Goal: Task Accomplishment & Management: Use online tool/utility

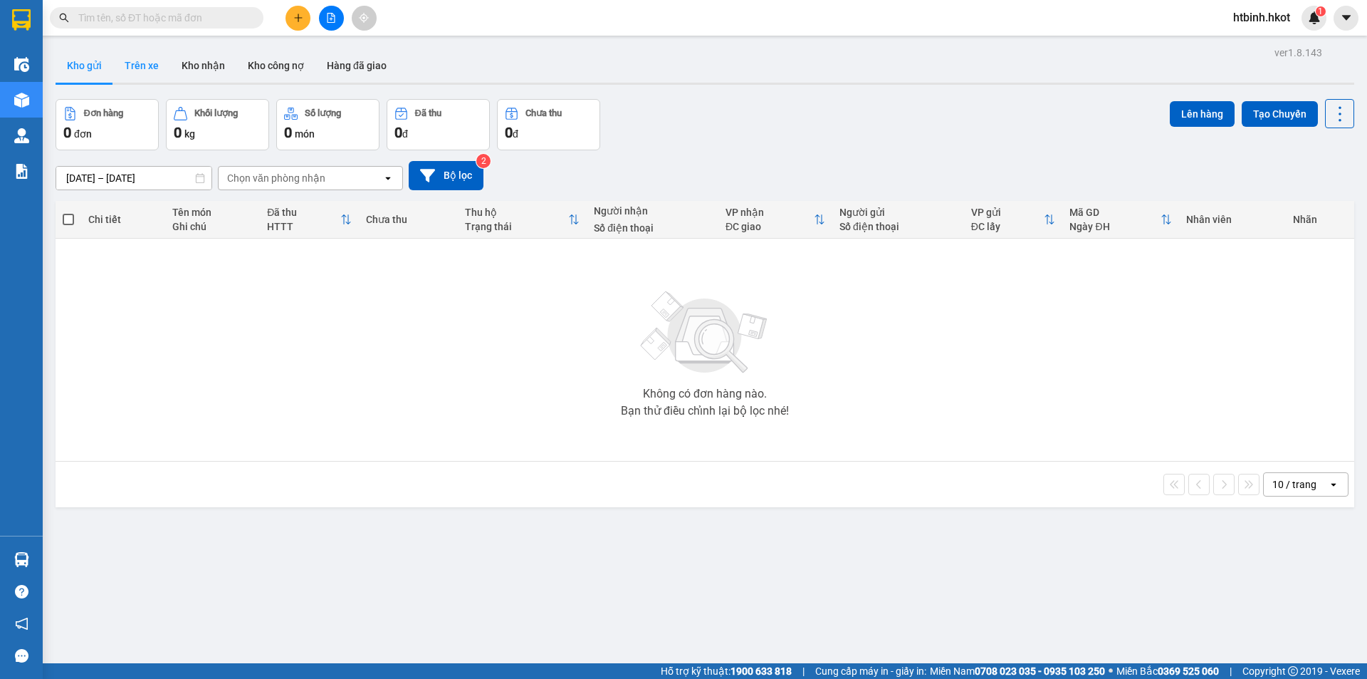
click at [124, 66] on button "Trên xe" at bounding box center [141, 65] width 57 height 34
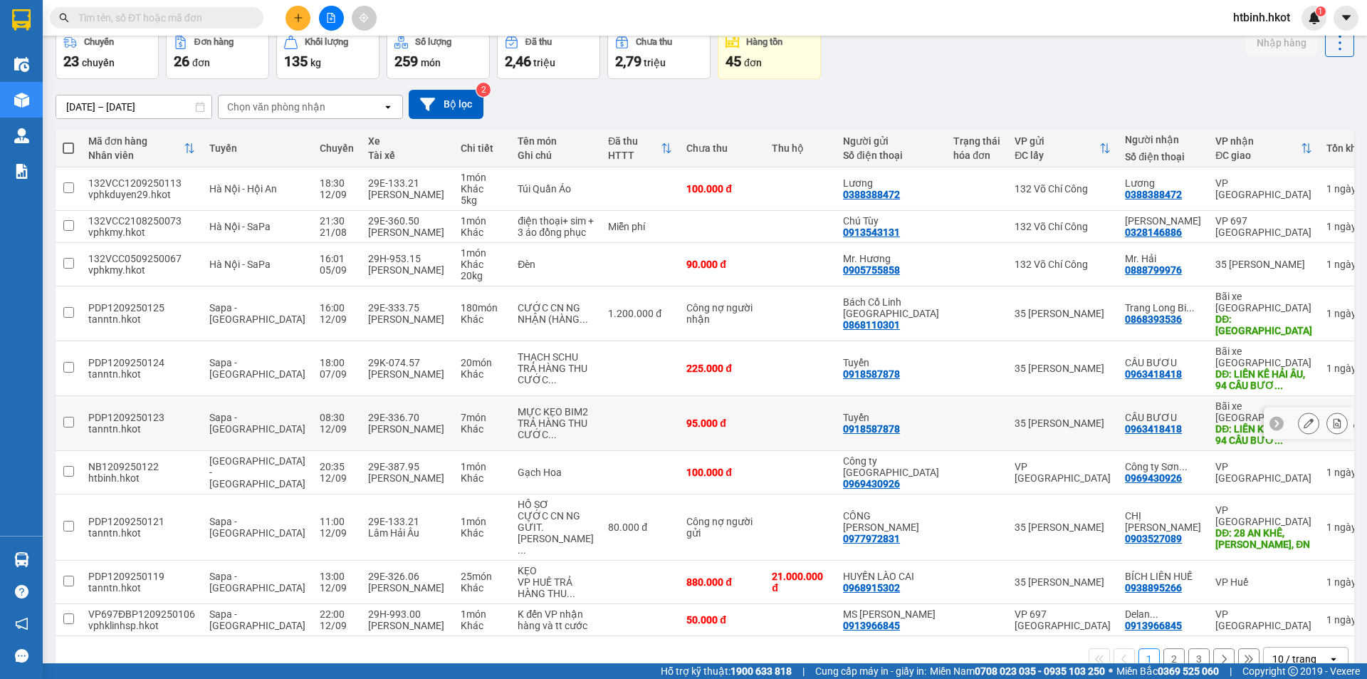
scroll to position [80, 0]
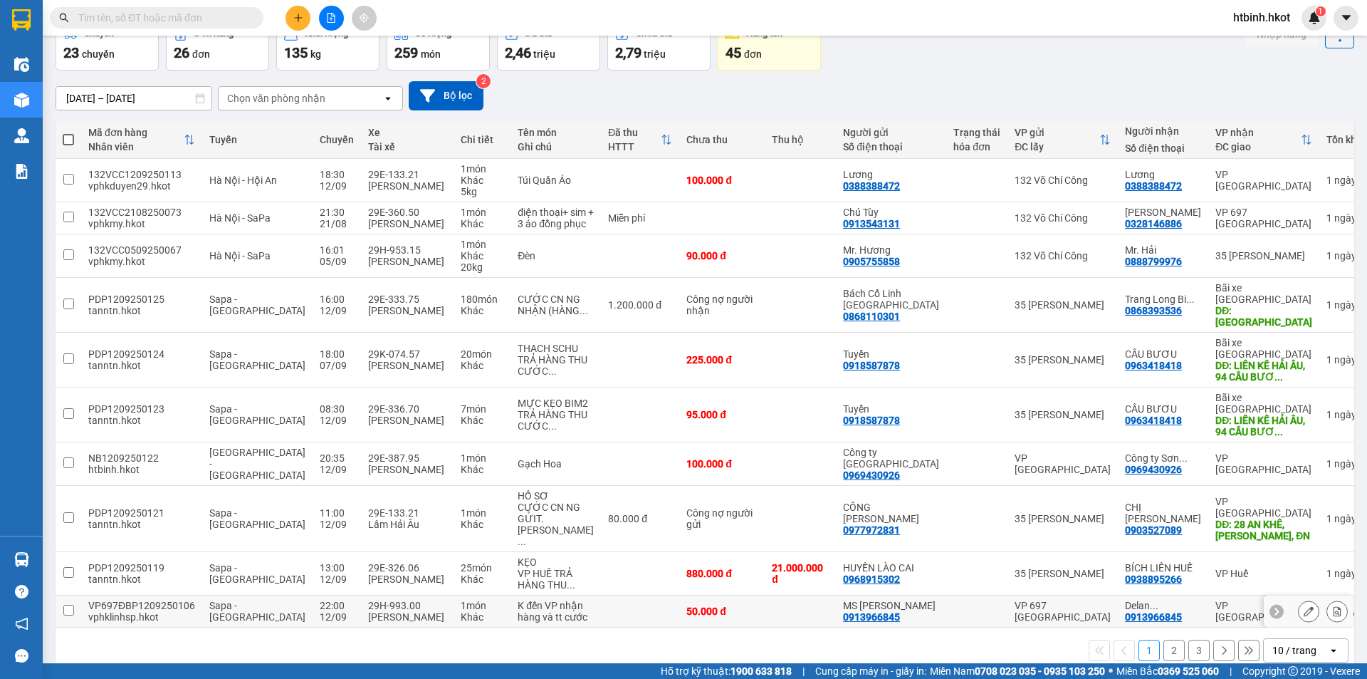
click at [972, 605] on div at bounding box center [977, 610] width 47 height 11
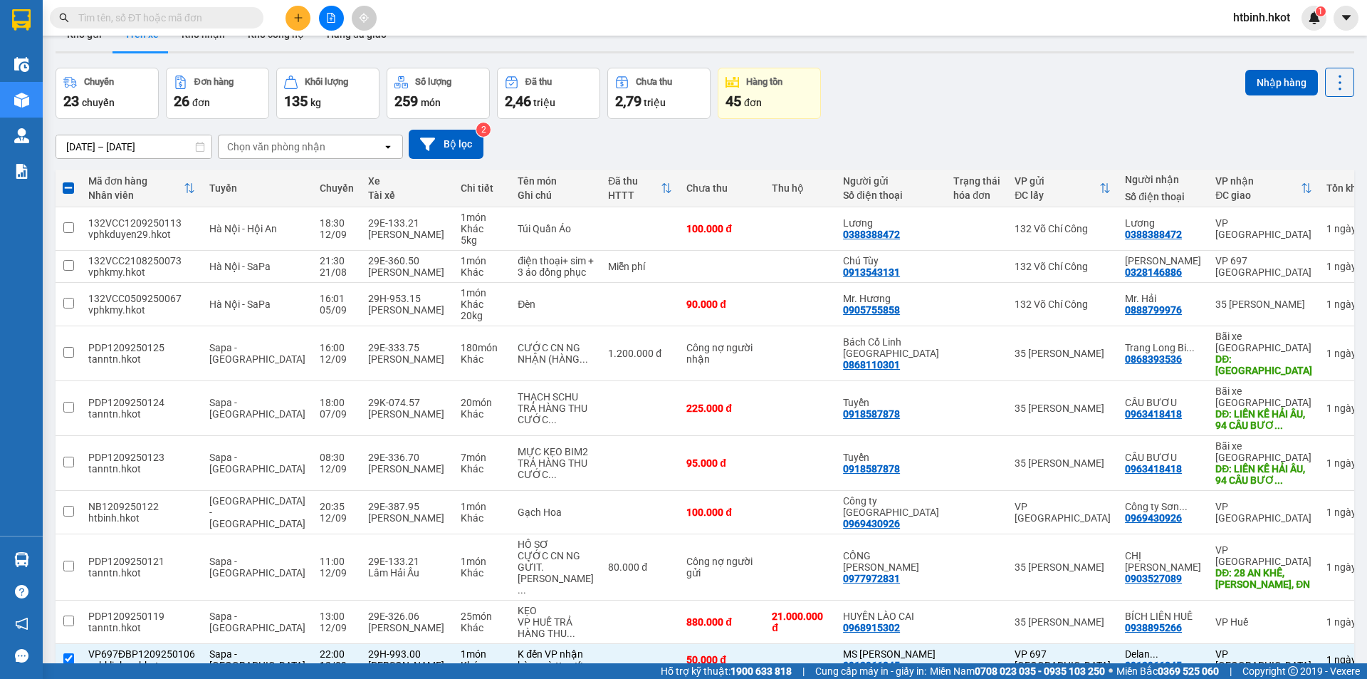
scroll to position [0, 0]
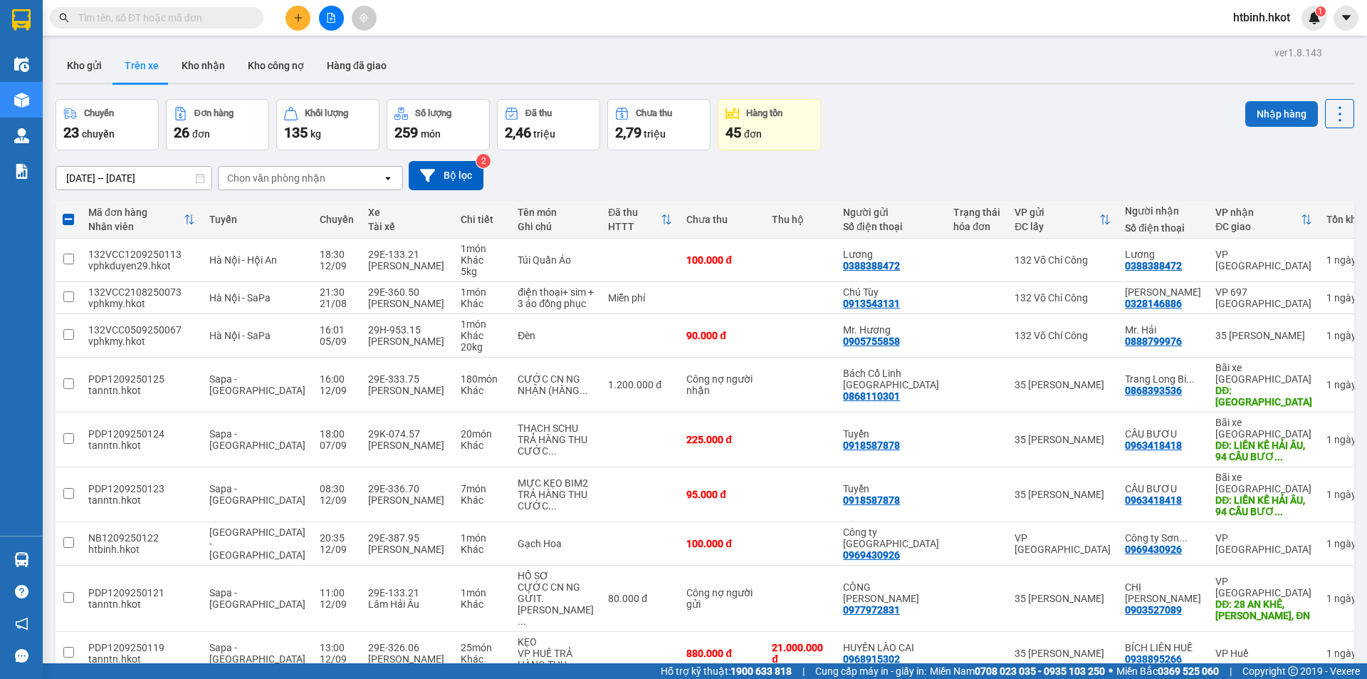
click at [1277, 114] on button "Nhập hàng" at bounding box center [1282, 114] width 73 height 26
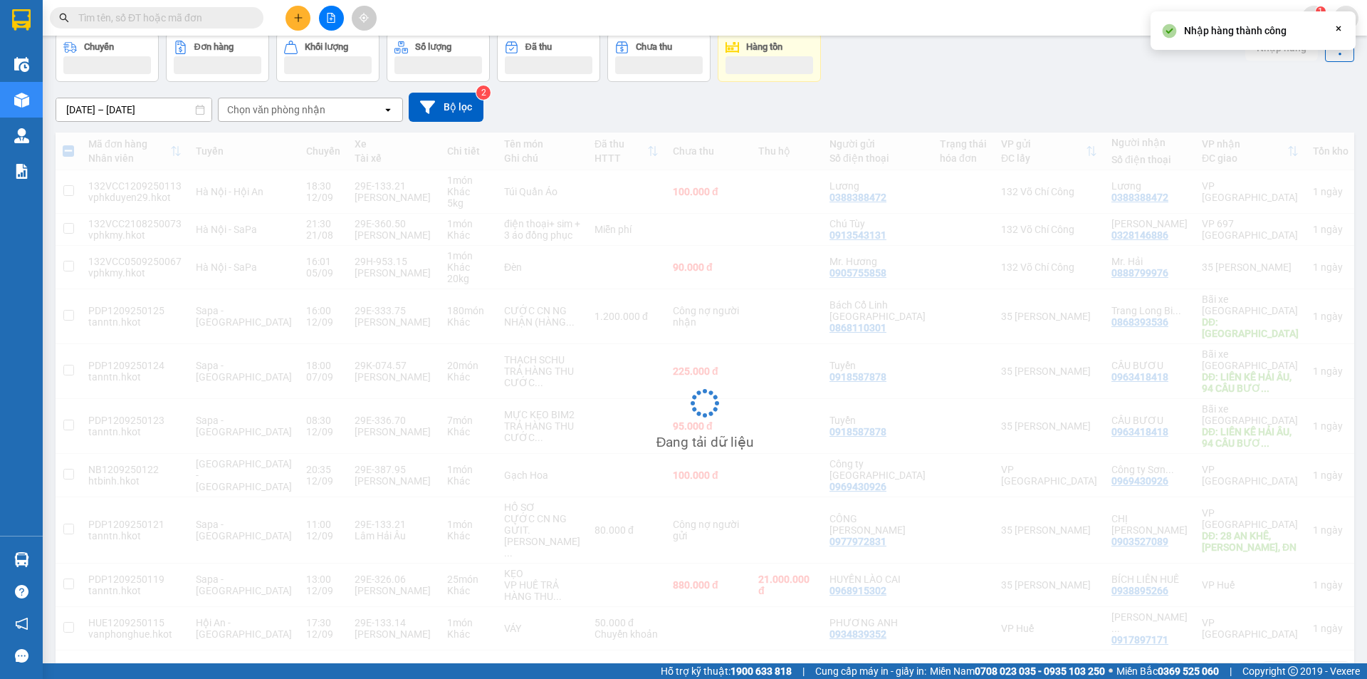
scroll to position [68, 0]
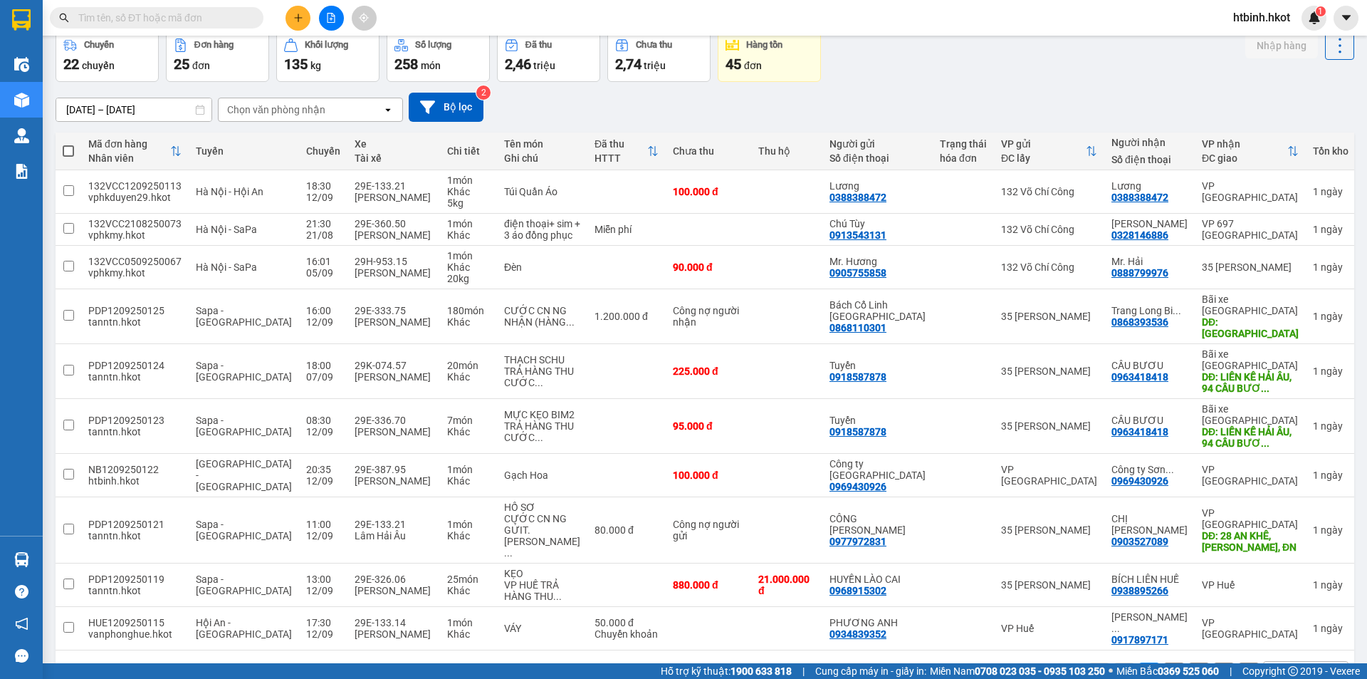
drag, startPoint x: 1162, startPoint y: 632, endPoint x: 944, endPoint y: 635, distance: 218.7
click at [956, 661] on div "1 2 3 10 / trang open" at bounding box center [705, 673] width 1288 height 24
click at [964, 607] on td at bounding box center [963, 628] width 61 height 43
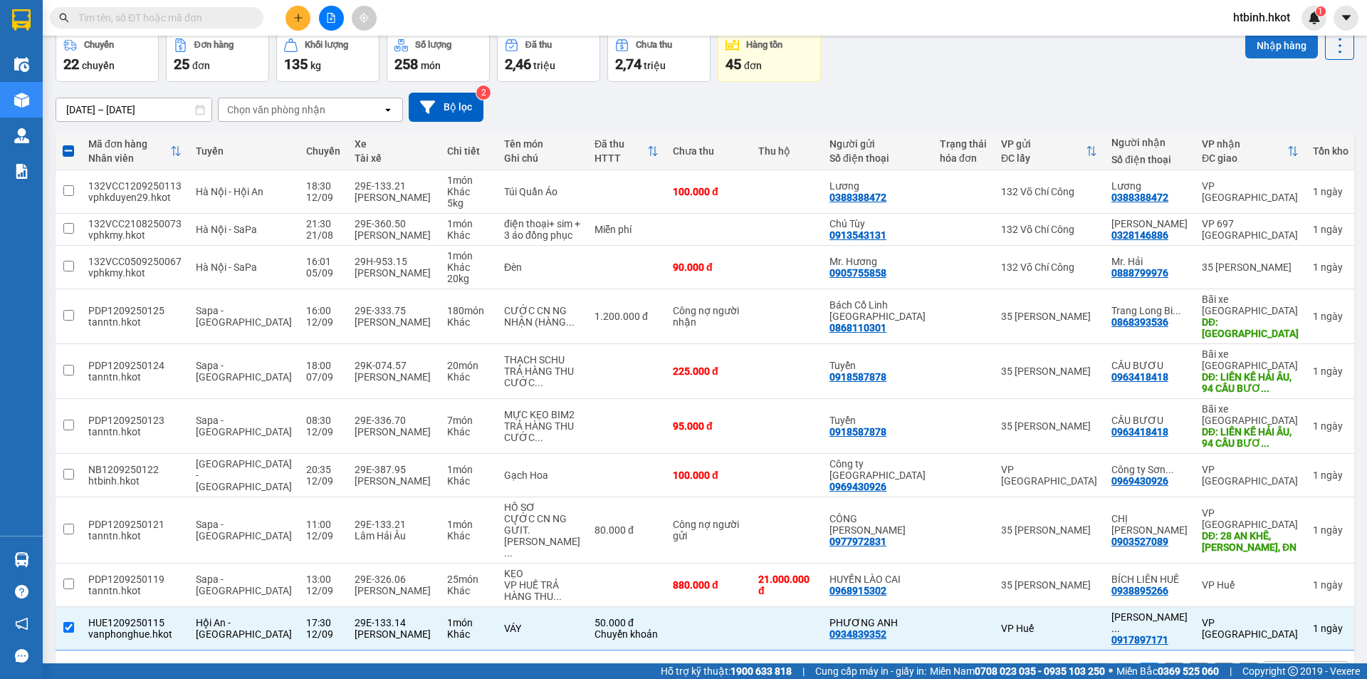
click at [1246, 43] on button "Nhập hàng" at bounding box center [1282, 46] width 73 height 26
checkbox input "false"
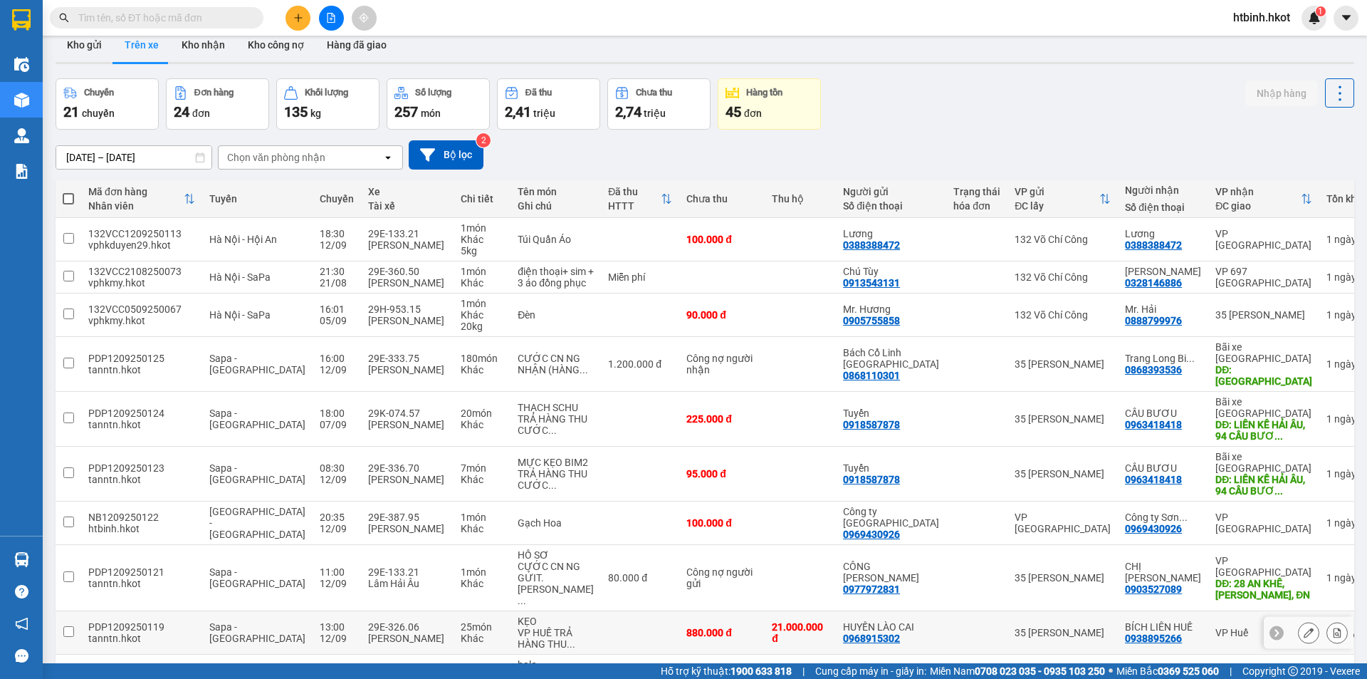
scroll to position [0, 0]
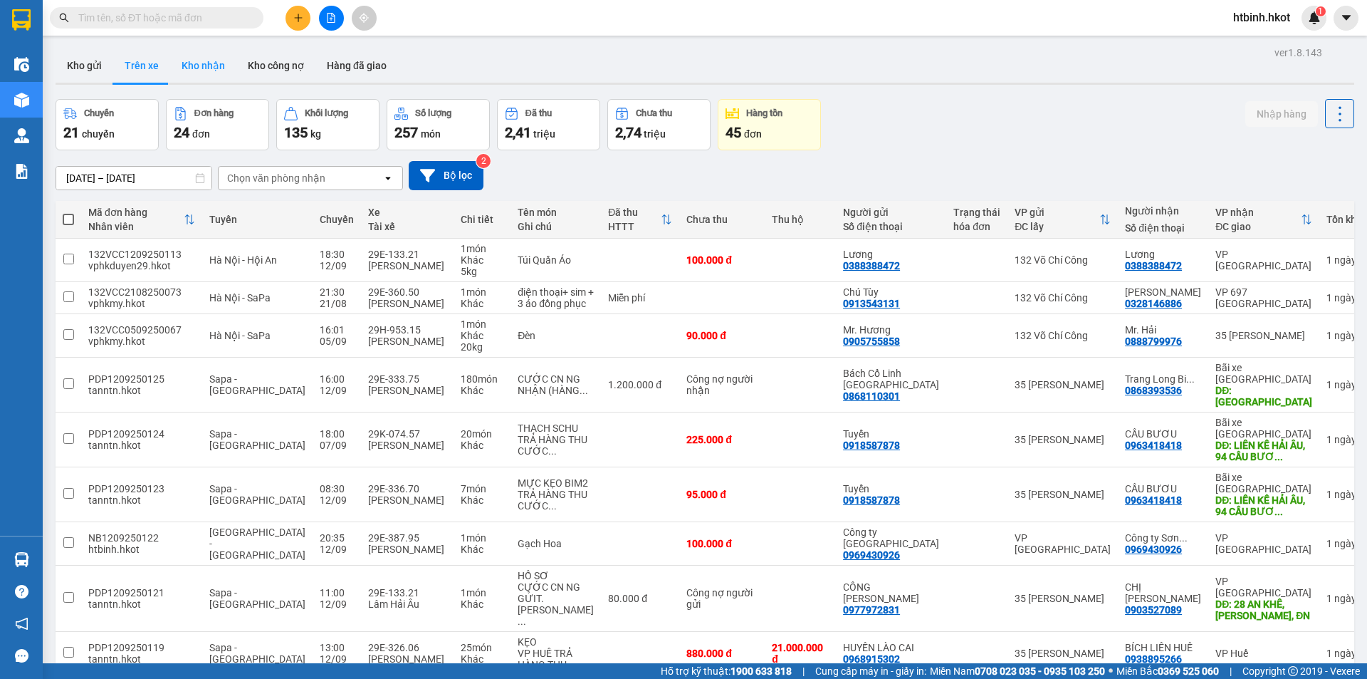
click at [208, 70] on button "Kho nhận" at bounding box center [203, 65] width 66 height 34
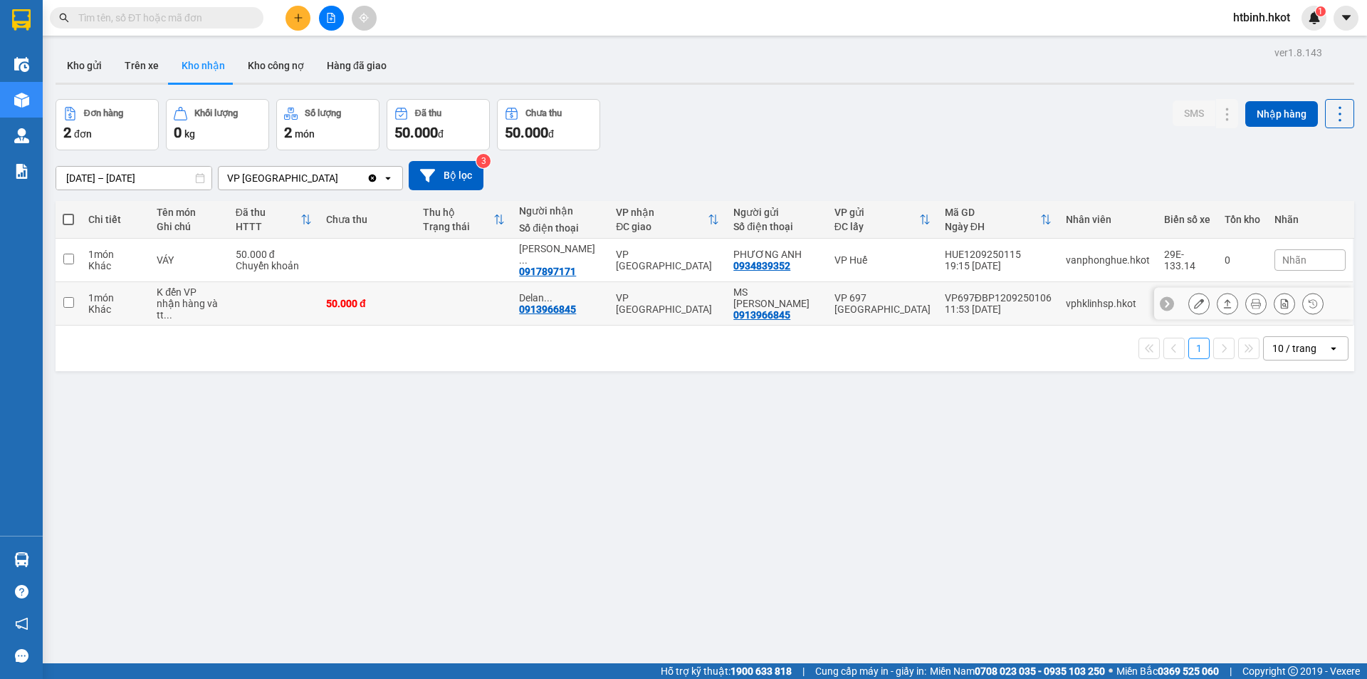
click at [956, 292] on div "VP697ĐBP1209250106" at bounding box center [998, 297] width 107 height 11
checkbox input "false"
copy div "VP697ĐBP1209250106"
click at [761, 450] on div "ver 1.8.143 Kho gửi Trên xe Kho nhận Kho công nợ Hàng đã giao Đơn hàng 2 đơn Kh…" at bounding box center [705, 382] width 1310 height 679
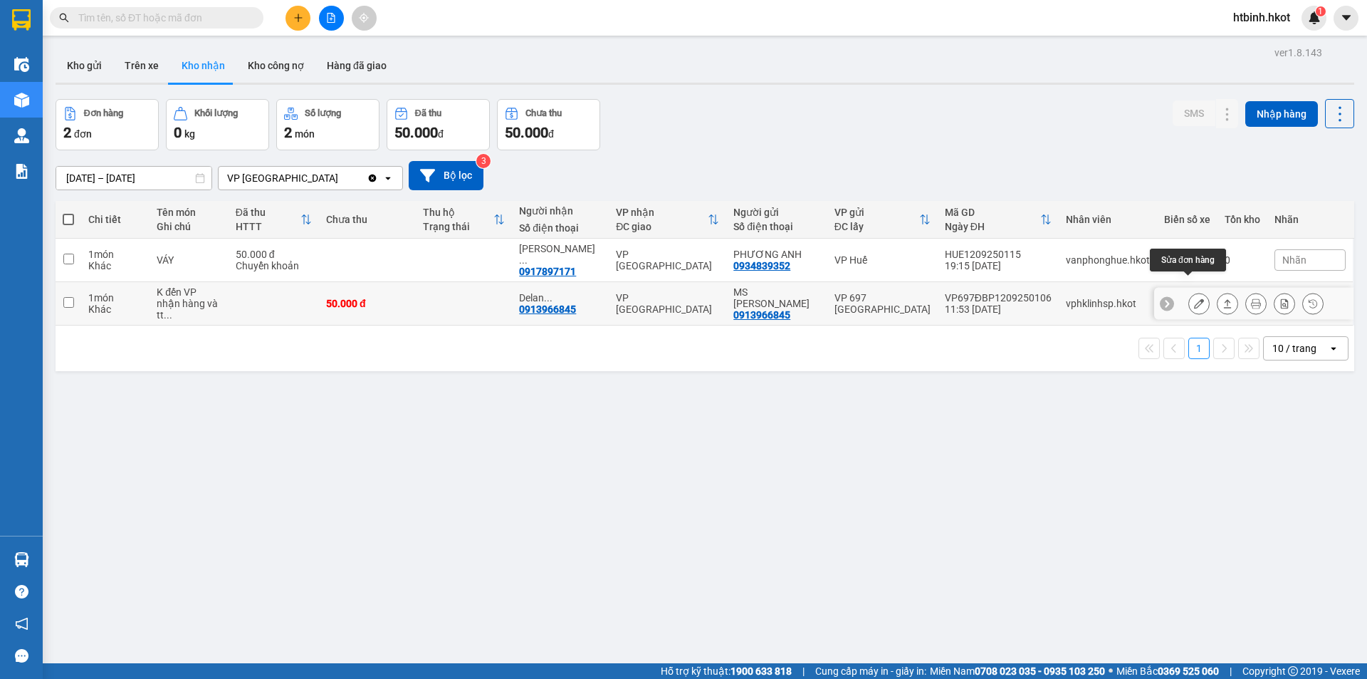
click at [1194, 298] on icon at bounding box center [1199, 303] width 10 height 10
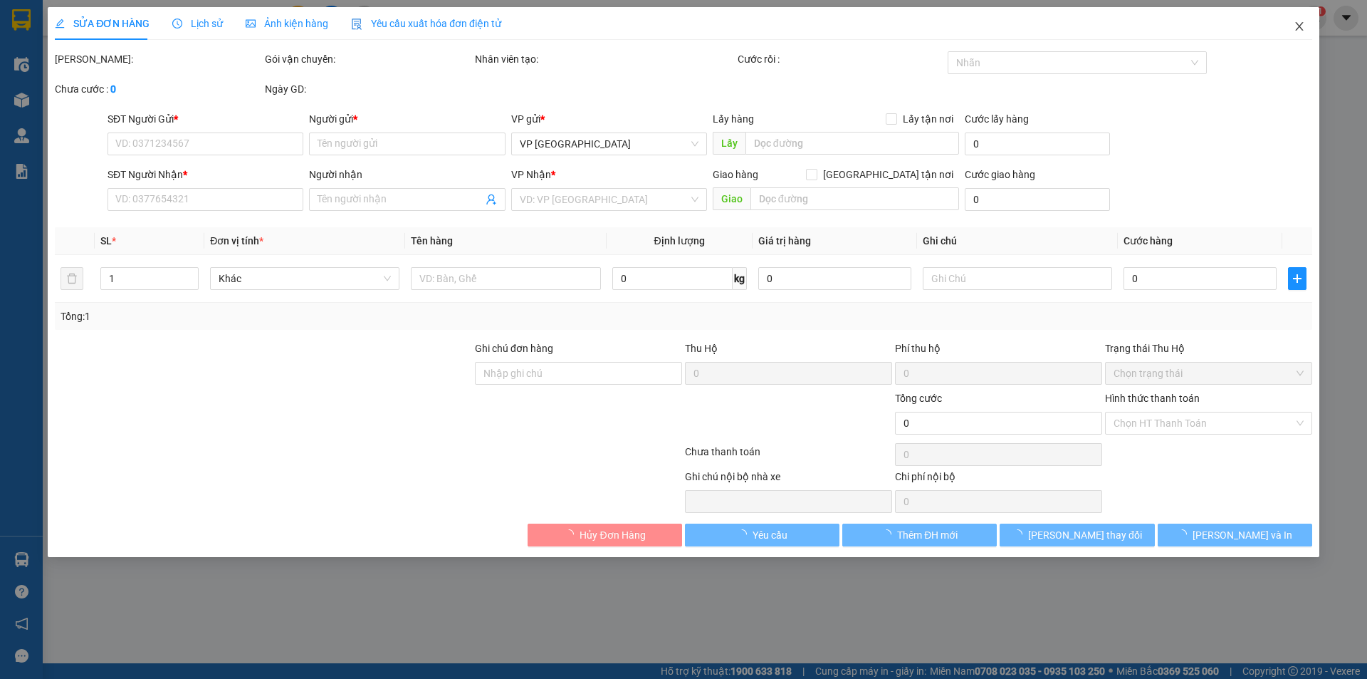
click at [1303, 23] on icon "close" at bounding box center [1299, 26] width 11 height 11
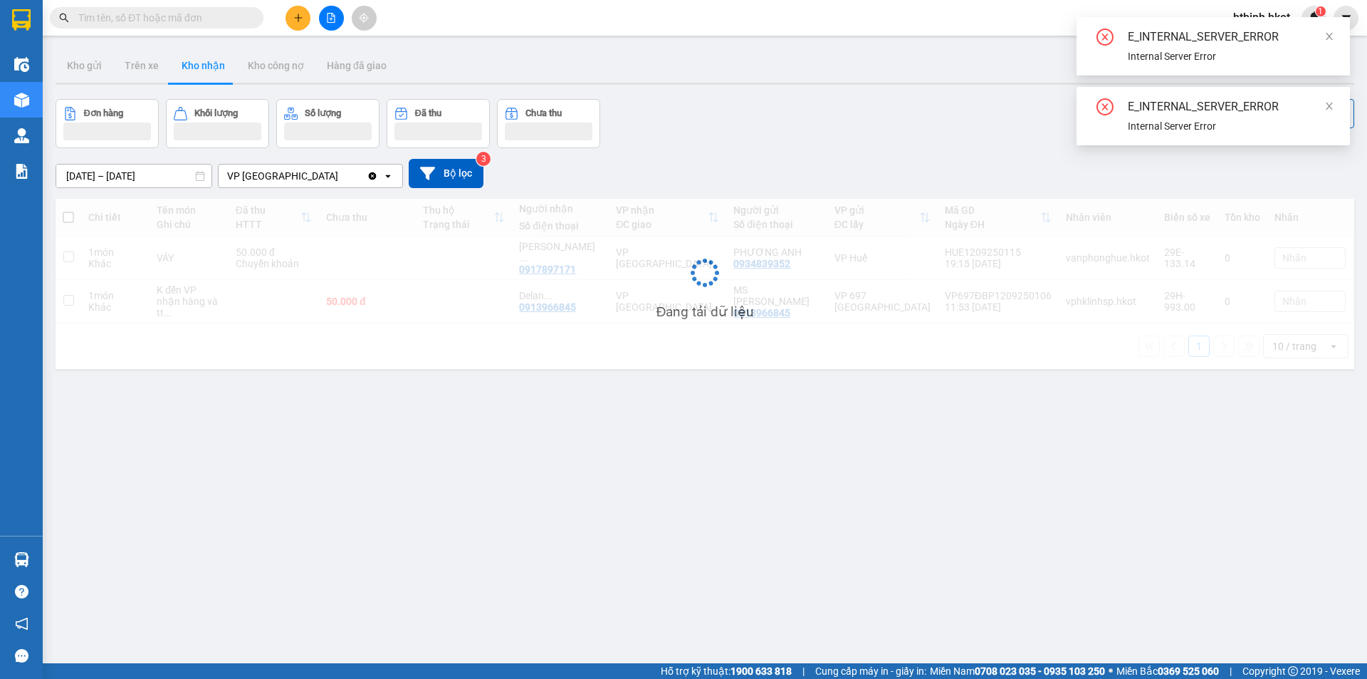
click at [543, 405] on div "ver 1.8.143 Kho gửi Trên xe Kho nhận Kho công nợ Hàng đã giao Đơn hàng Khối lượ…" at bounding box center [705, 382] width 1310 height 679
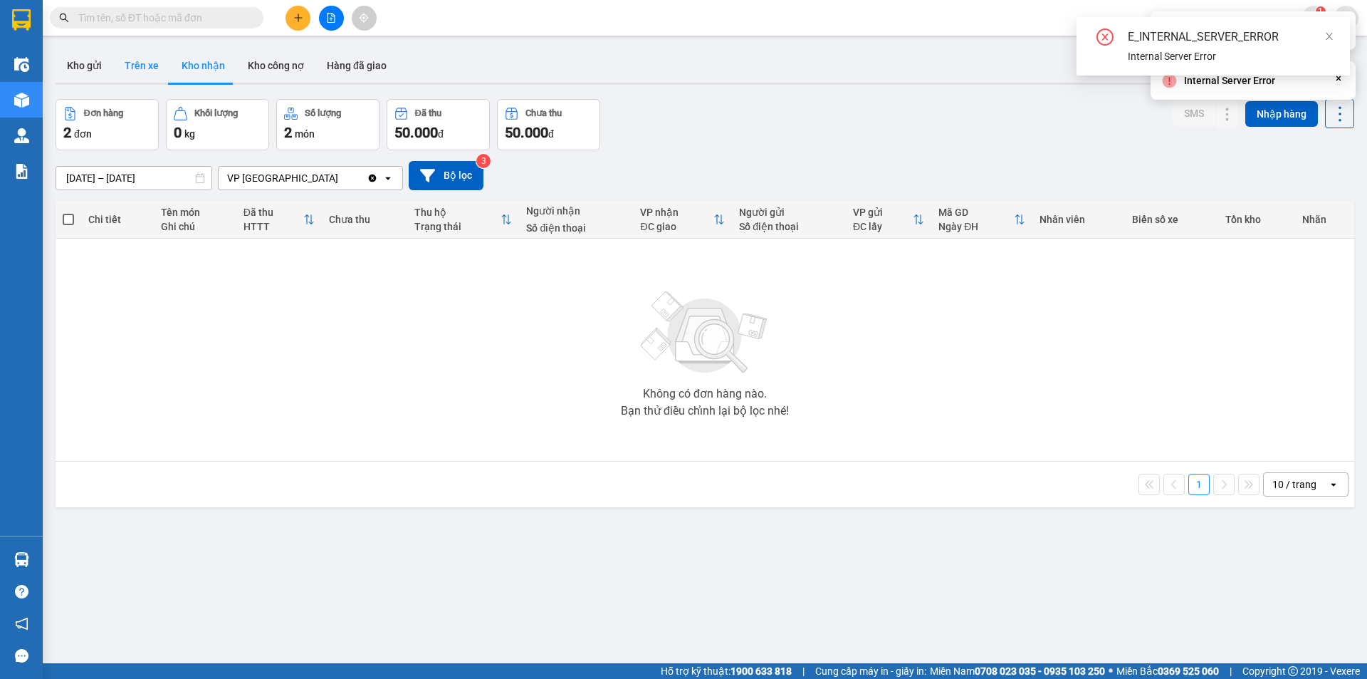
click at [147, 71] on button "Trên xe" at bounding box center [141, 65] width 57 height 34
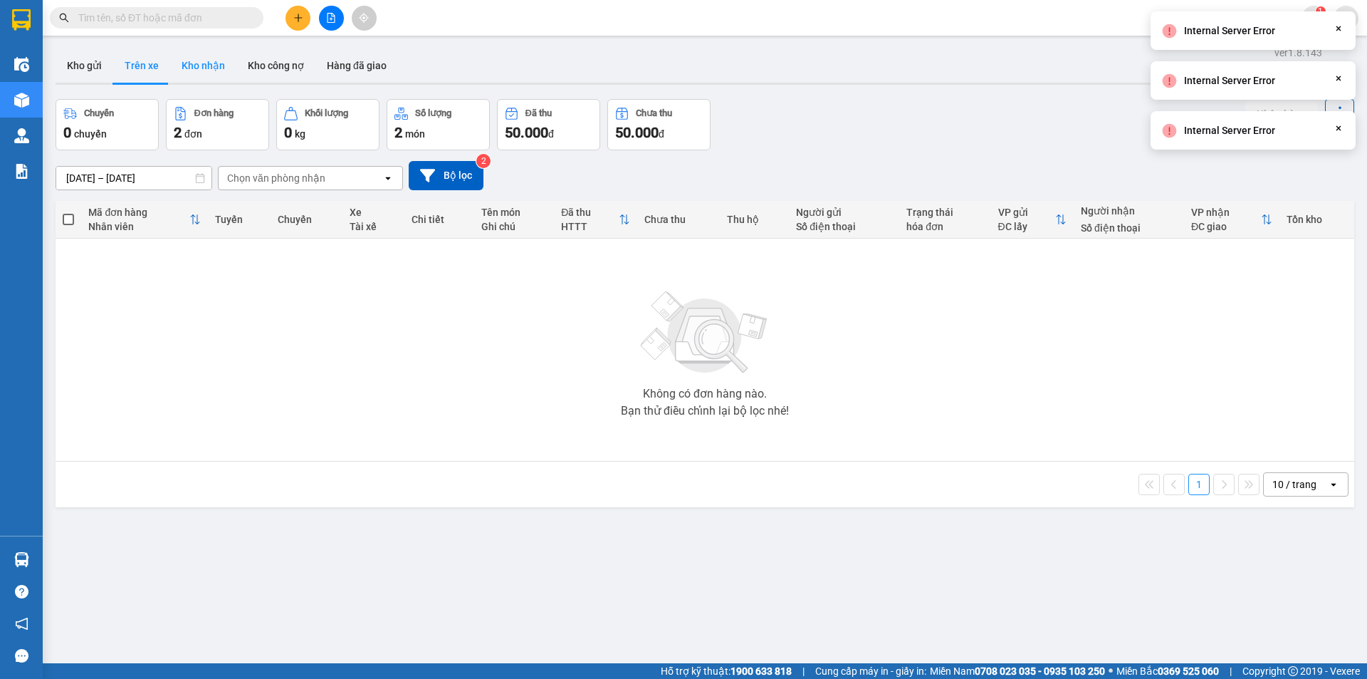
click at [188, 66] on button "Kho nhận" at bounding box center [203, 65] width 66 height 34
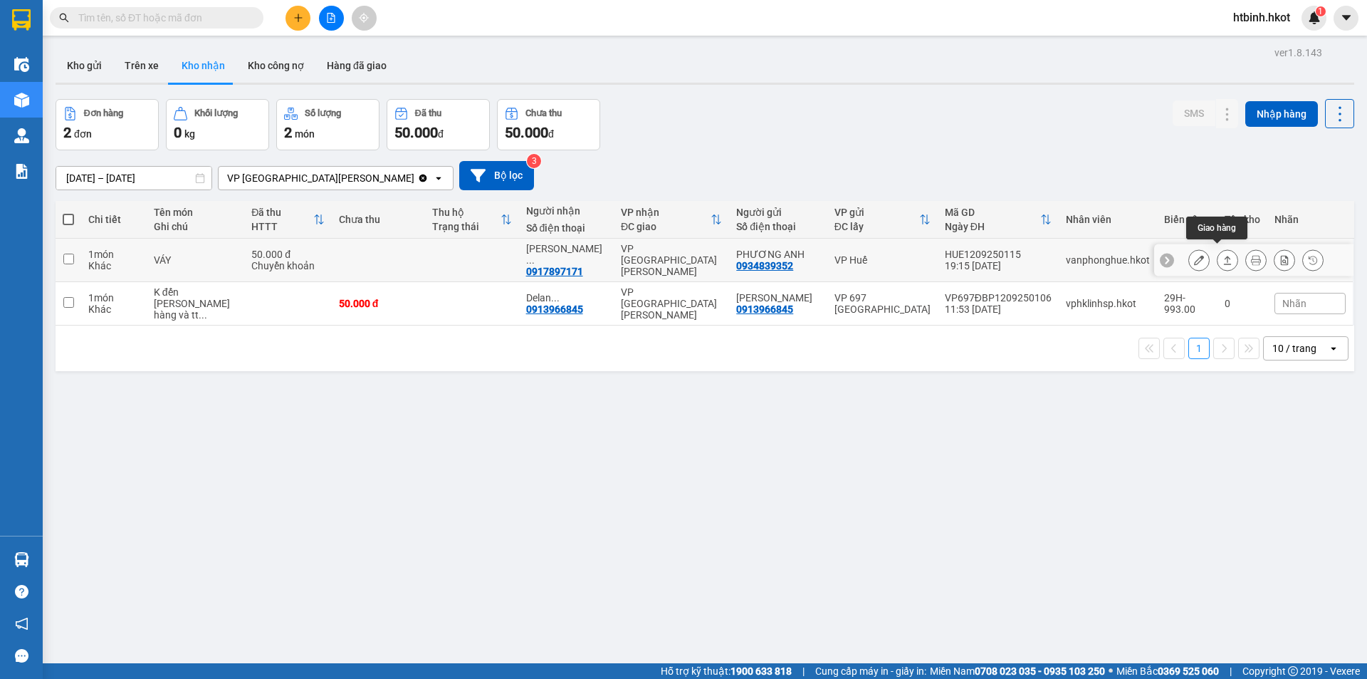
click at [1223, 255] on icon at bounding box center [1228, 260] width 10 height 10
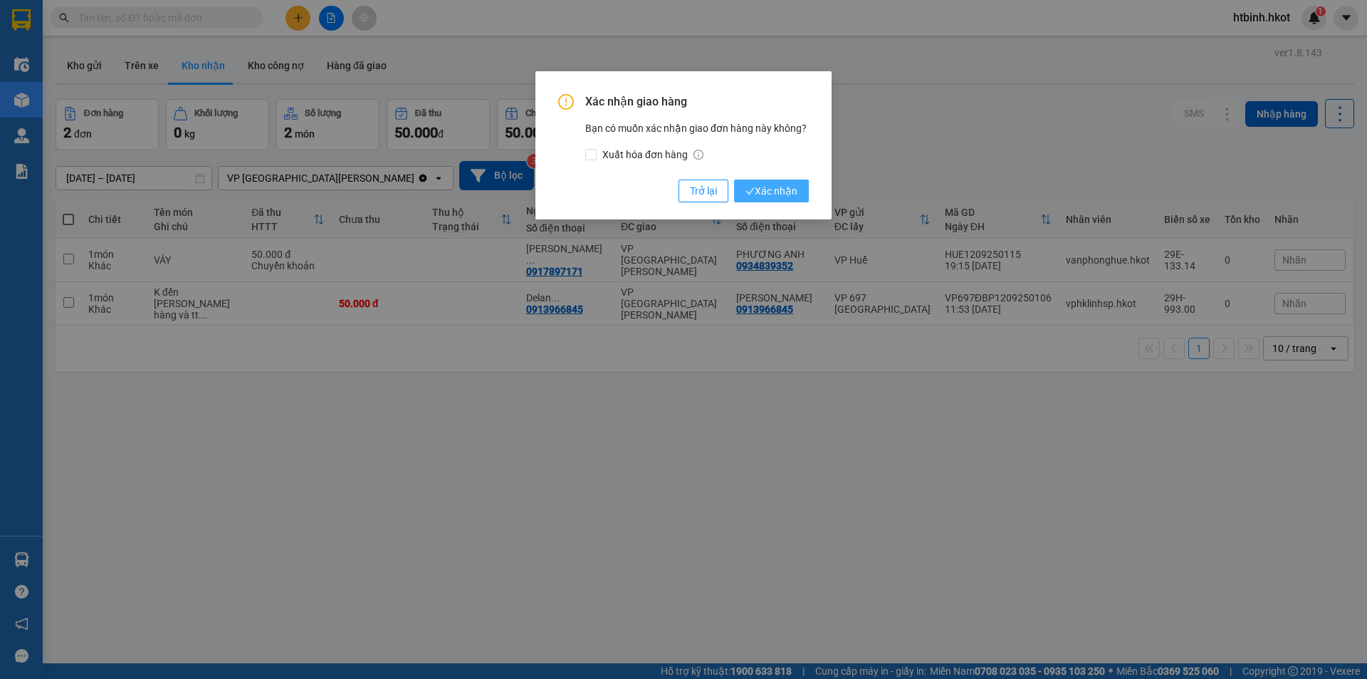
click at [781, 197] on span "Xác nhận" at bounding box center [772, 191] width 52 height 16
